Goal: Task Accomplishment & Management: Use online tool/utility

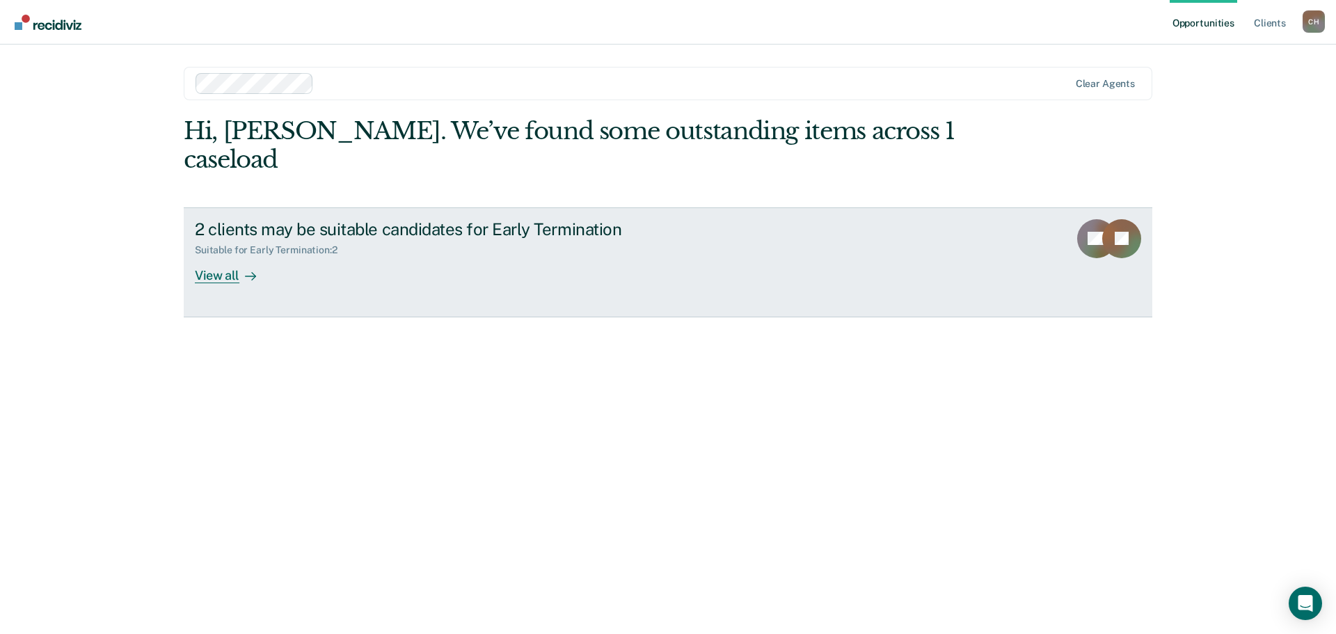
click at [209, 275] on div "View all" at bounding box center [234, 269] width 78 height 27
